Goal: Find specific page/section: Find specific page/section

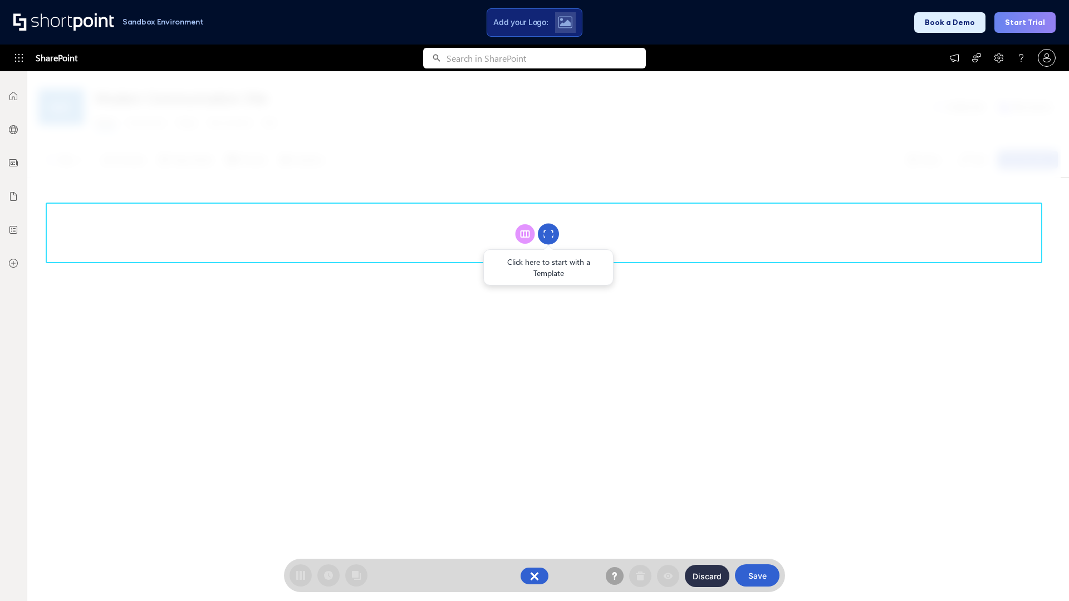
click at [549, 234] on circle at bounding box center [548, 234] width 21 height 21
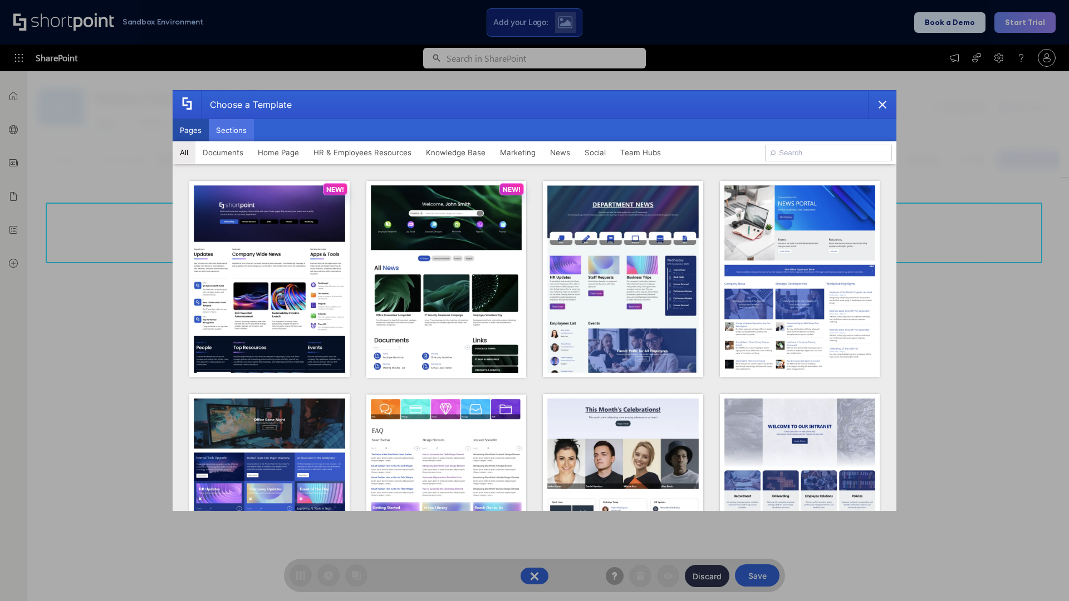
click at [231, 130] on button "Sections" at bounding box center [231, 130] width 45 height 22
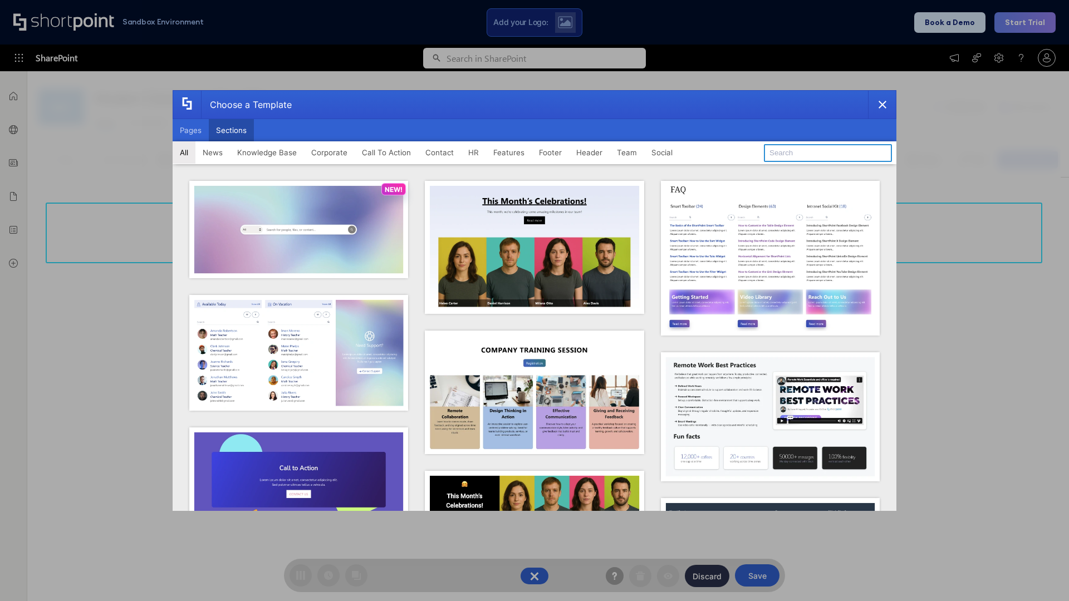
type input "Employees Hub HR"
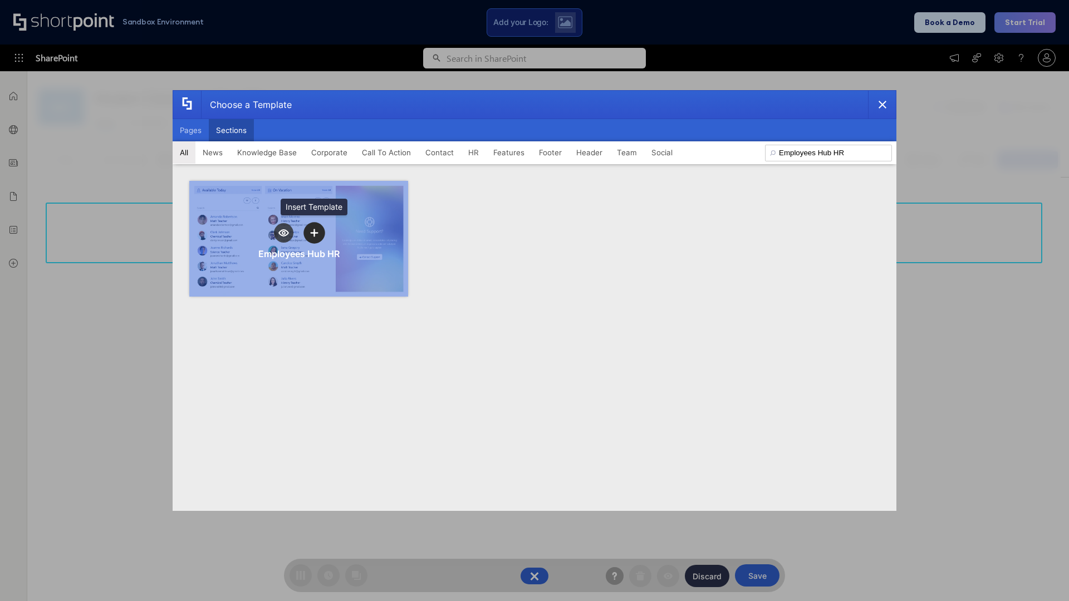
click at [314, 233] on icon "template selector" at bounding box center [314, 233] width 8 height 8
